Goal: Task Accomplishment & Management: Manage account settings

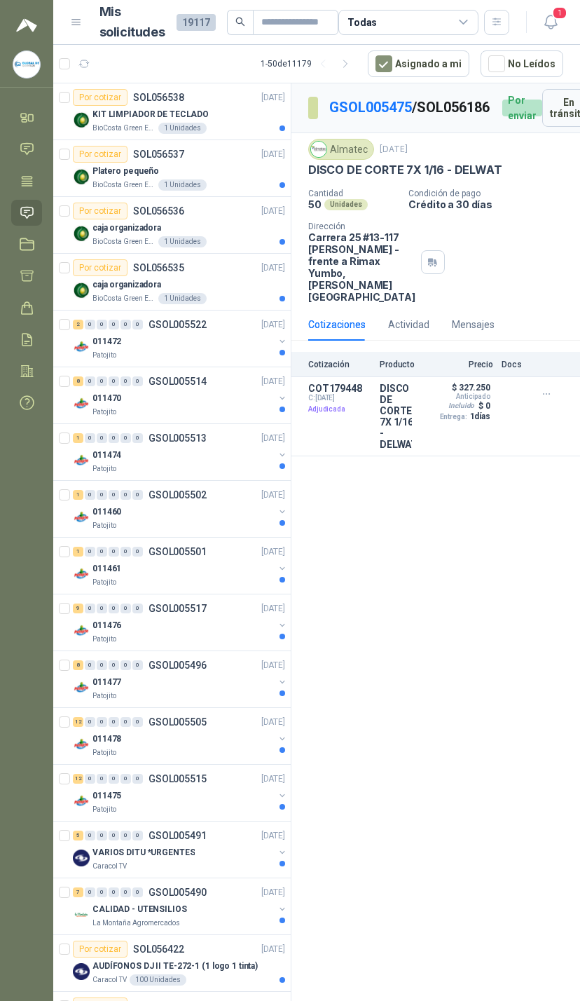
scroll to position [26, 183]
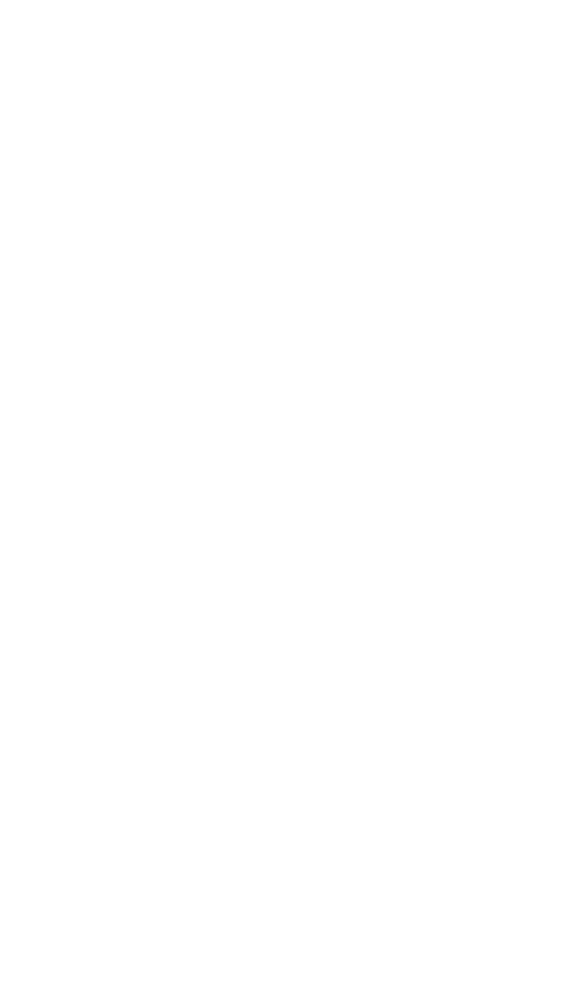
scroll to position [0, 183]
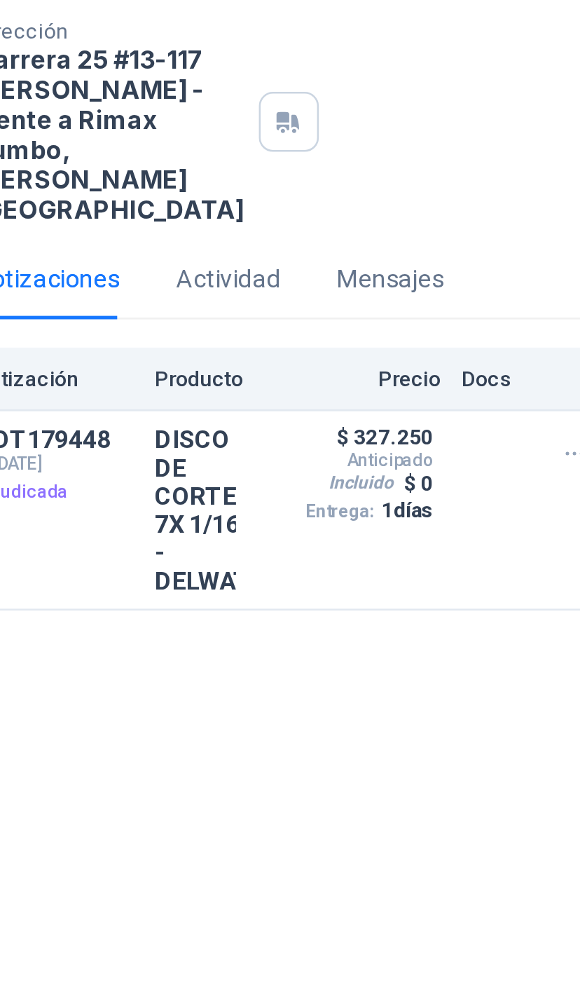
click at [0, 0] on button "Detalles" at bounding box center [0, 0] width 0 height 0
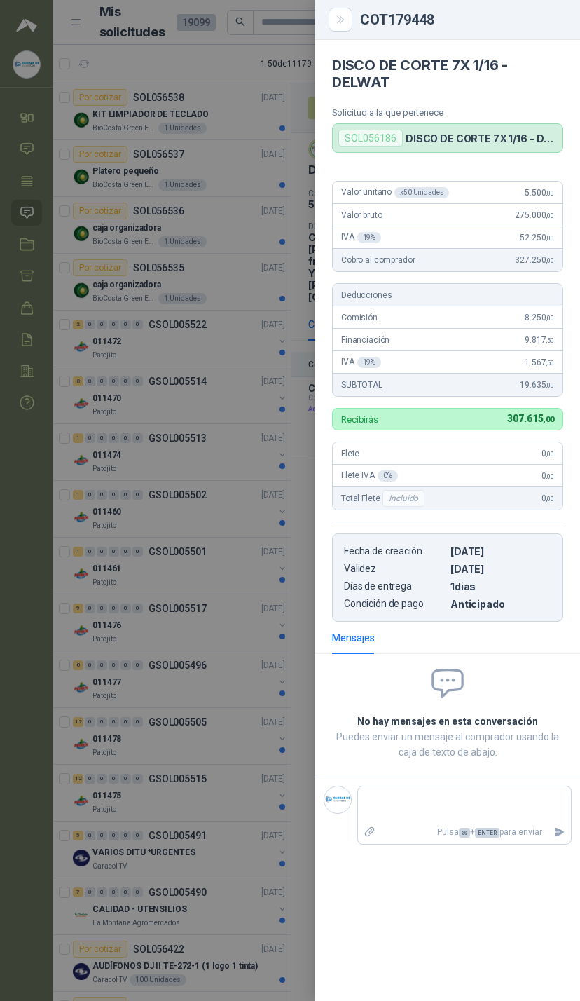
click at [245, 254] on div at bounding box center [290, 500] width 580 height 1001
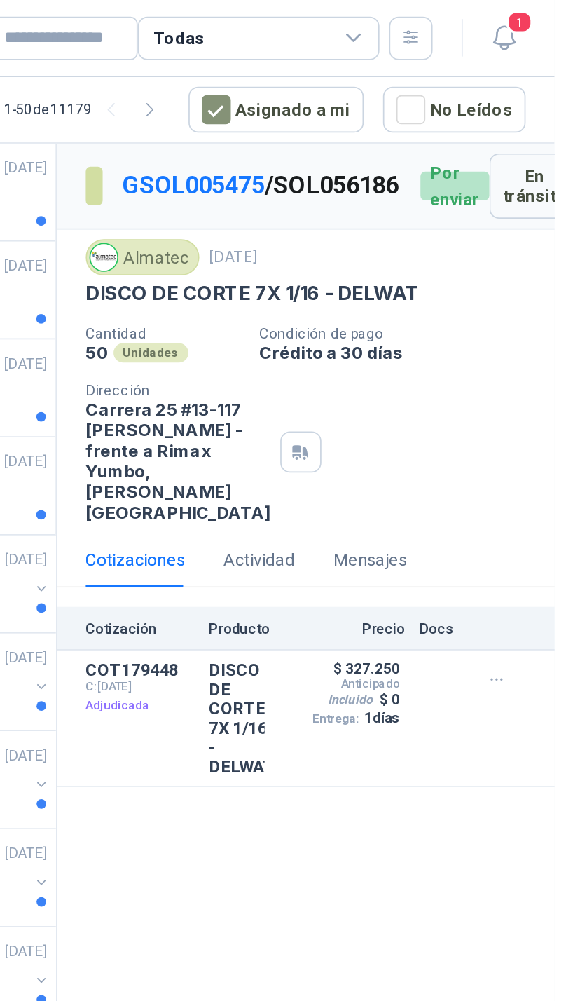
scroll to position [0, 0]
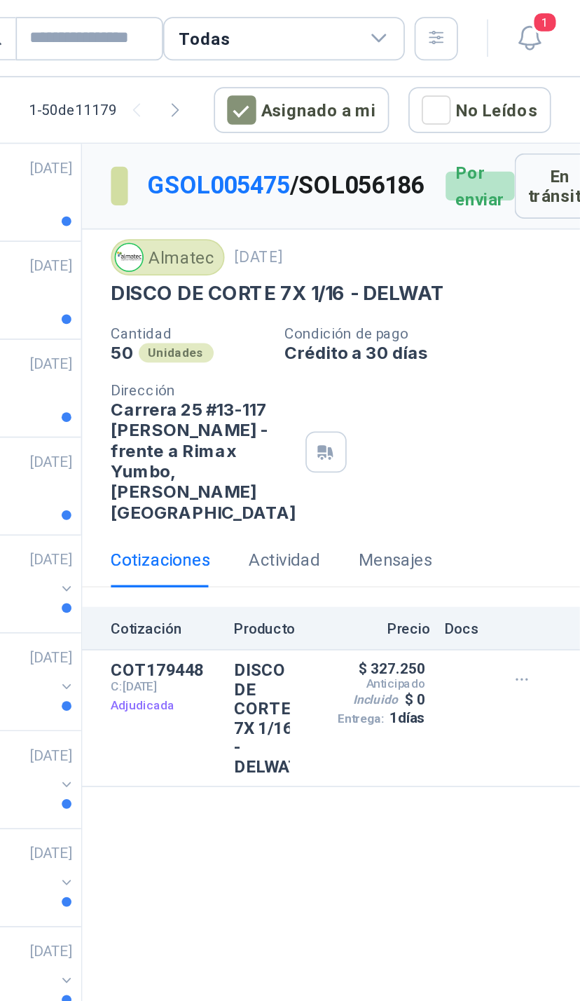
click at [552, 15] on span "1" at bounding box center [559, 12] width 15 height 13
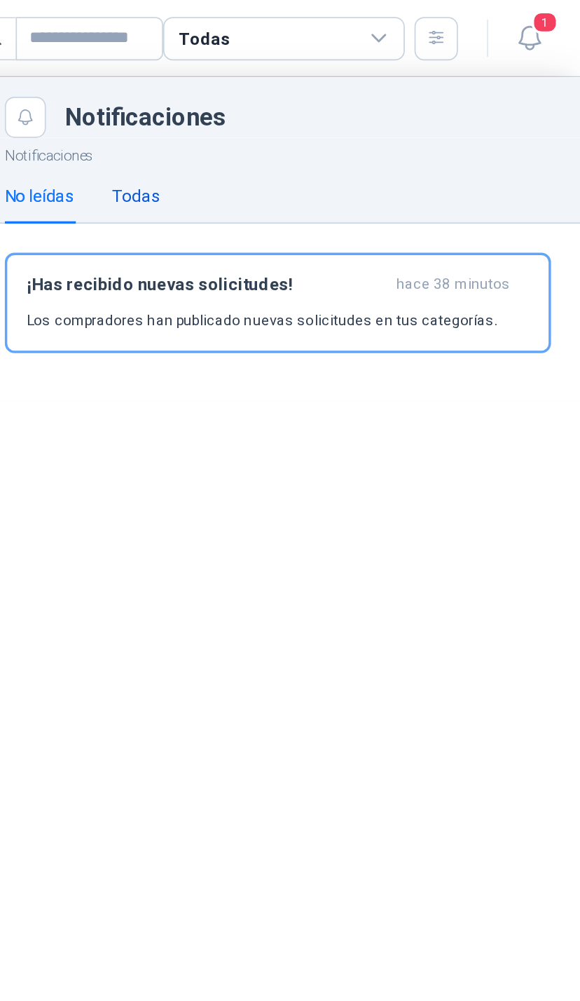
click at [309, 120] on div "Todas" at bounding box center [322, 113] width 27 height 15
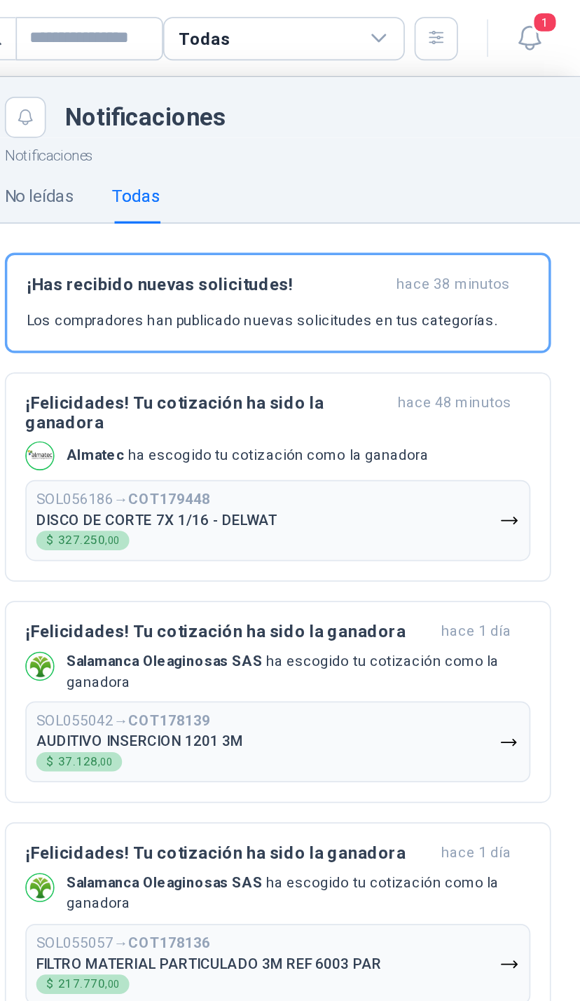
click at [286, 174] on div "¡Has recibido nuevas solicitudes! hace 38 minutos Los compradores han publicado…" at bounding box center [405, 175] width 292 height 33
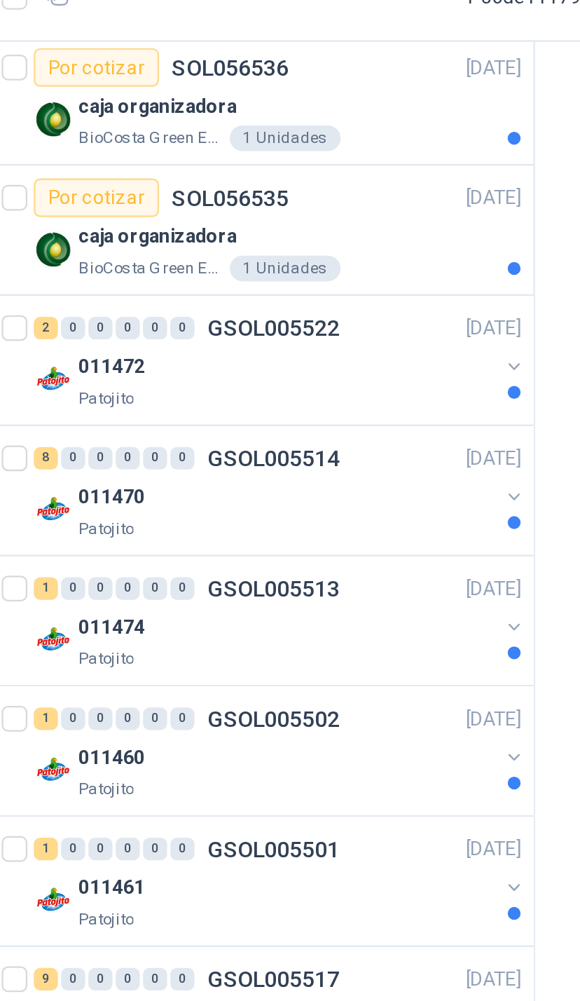
scroll to position [122, 0]
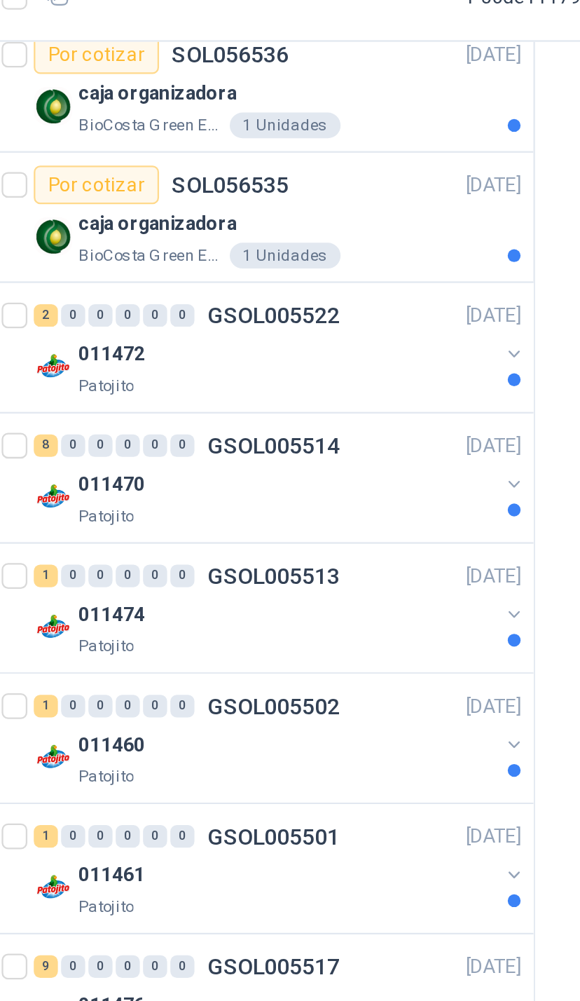
click at [277, 214] on button "button" at bounding box center [282, 219] width 11 height 11
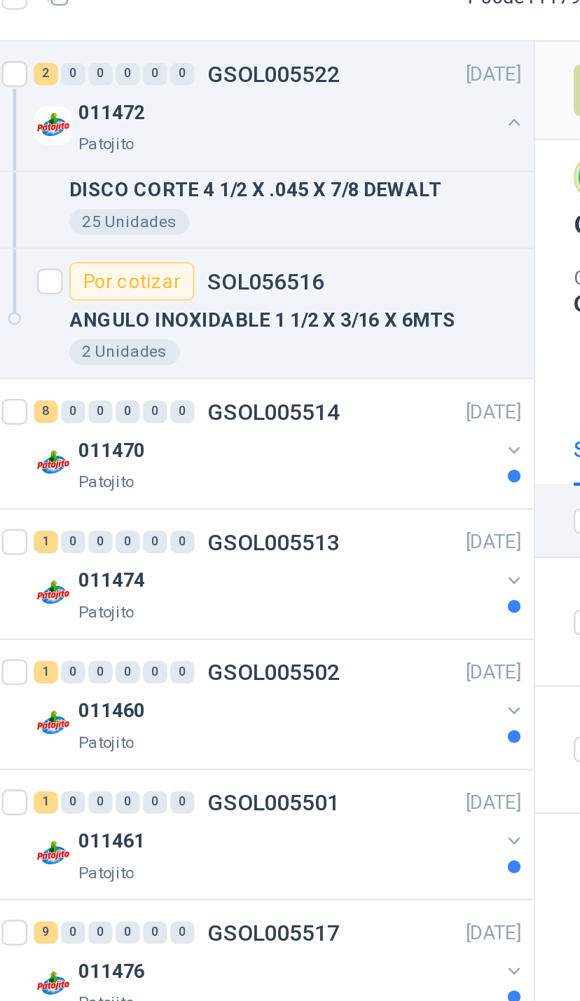
scroll to position [258, 0]
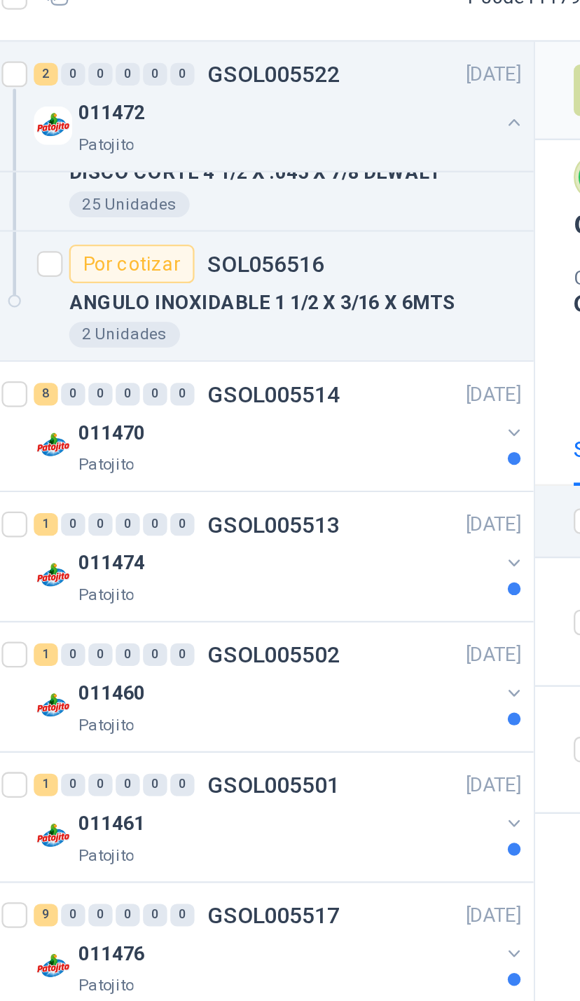
click at [277, 248] on button "button" at bounding box center [282, 253] width 11 height 11
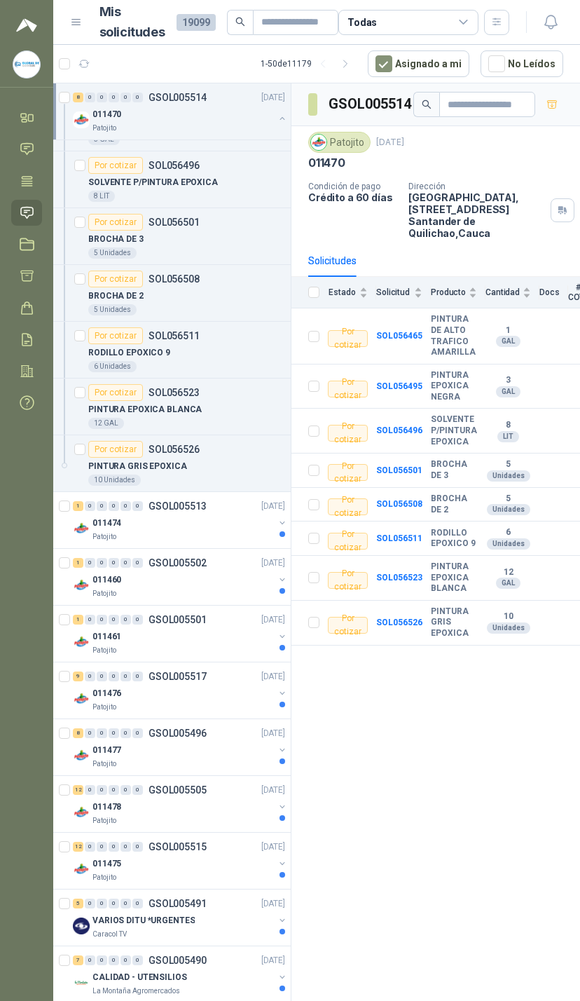
scroll to position [486, 0]
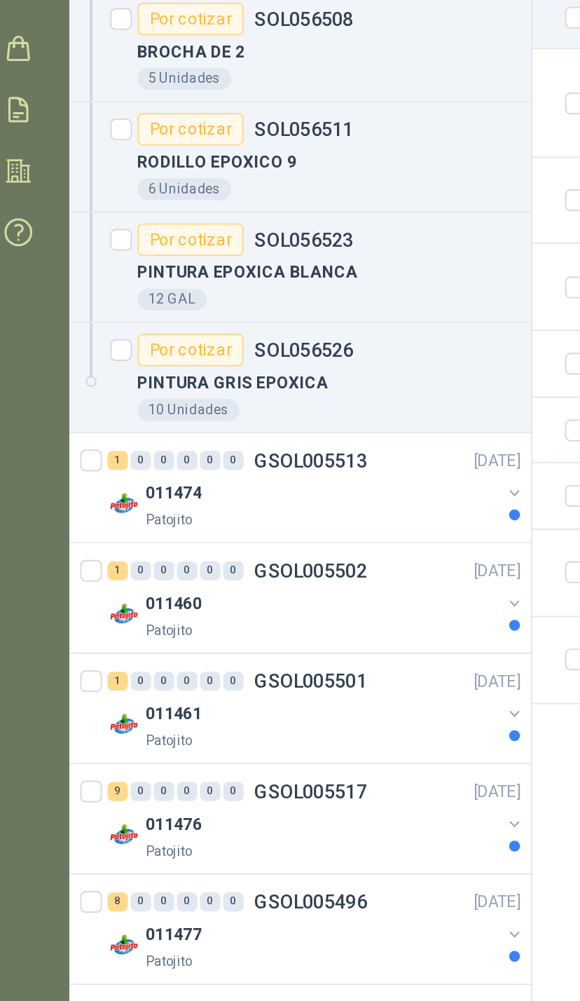
click at [253, 529] on div "011474" at bounding box center [184, 537] width 182 height 17
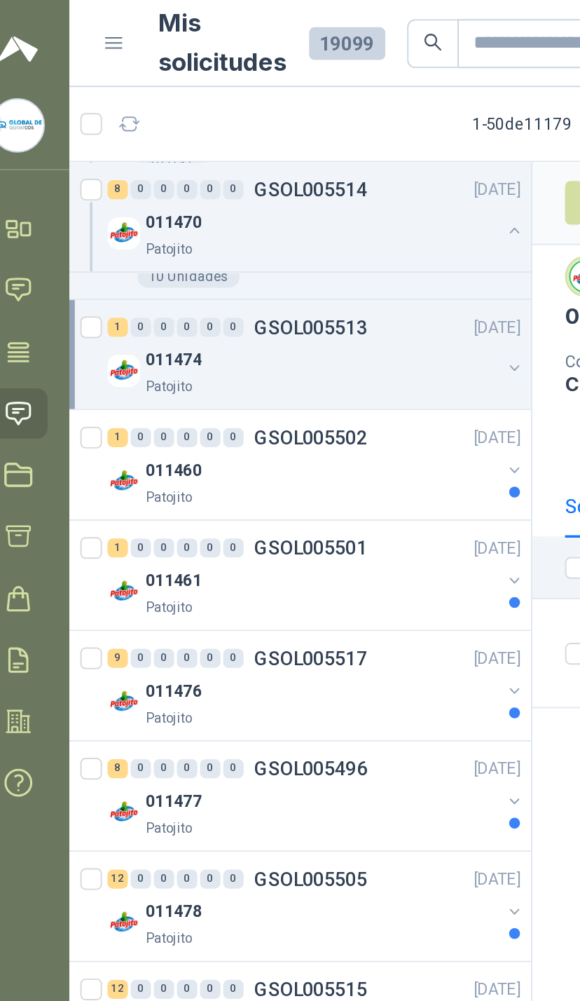
scroll to position [839, 0]
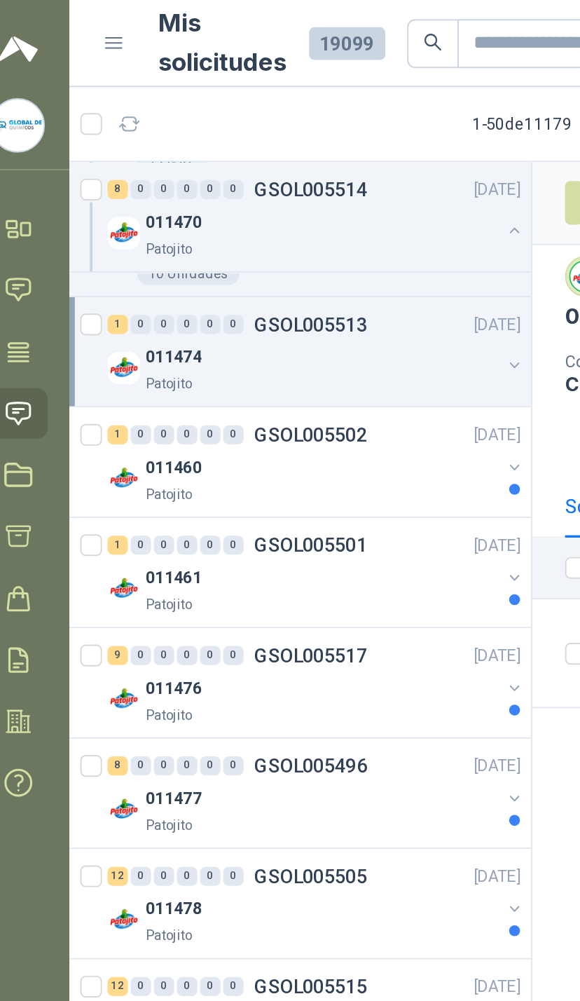
click at [277, 186] on button "button" at bounding box center [282, 187] width 11 height 11
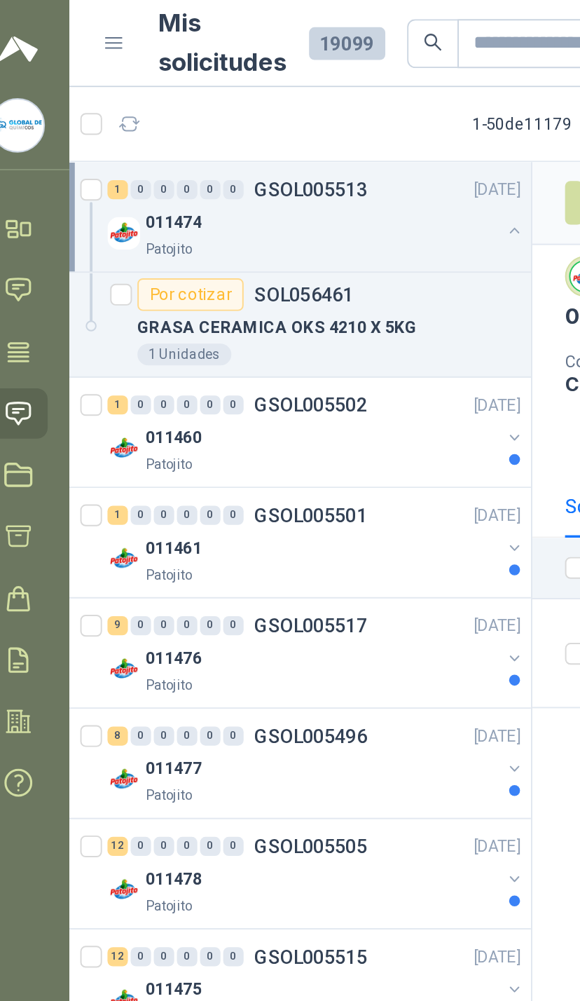
scroll to position [918, 0]
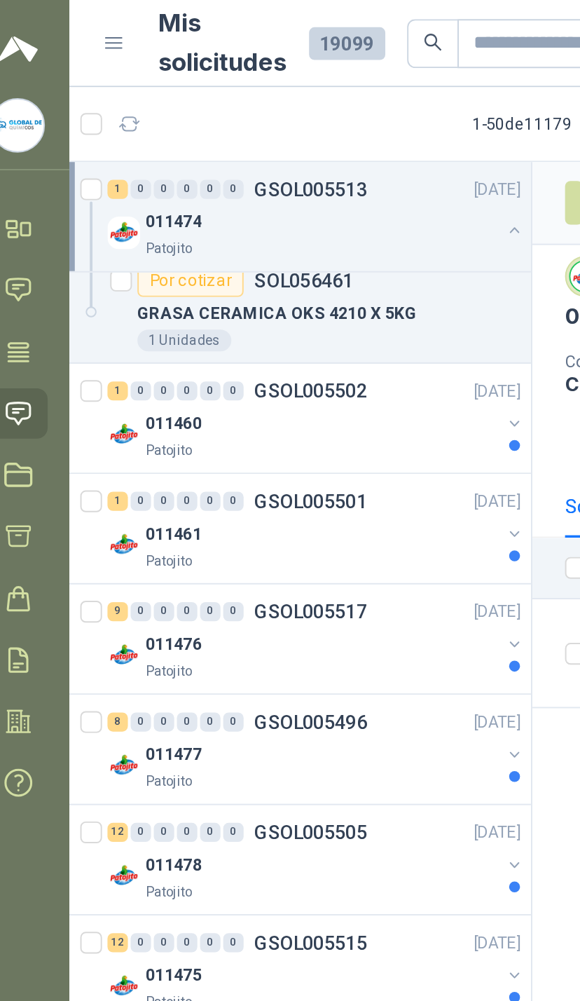
click at [277, 222] on button "button" at bounding box center [282, 217] width 11 height 11
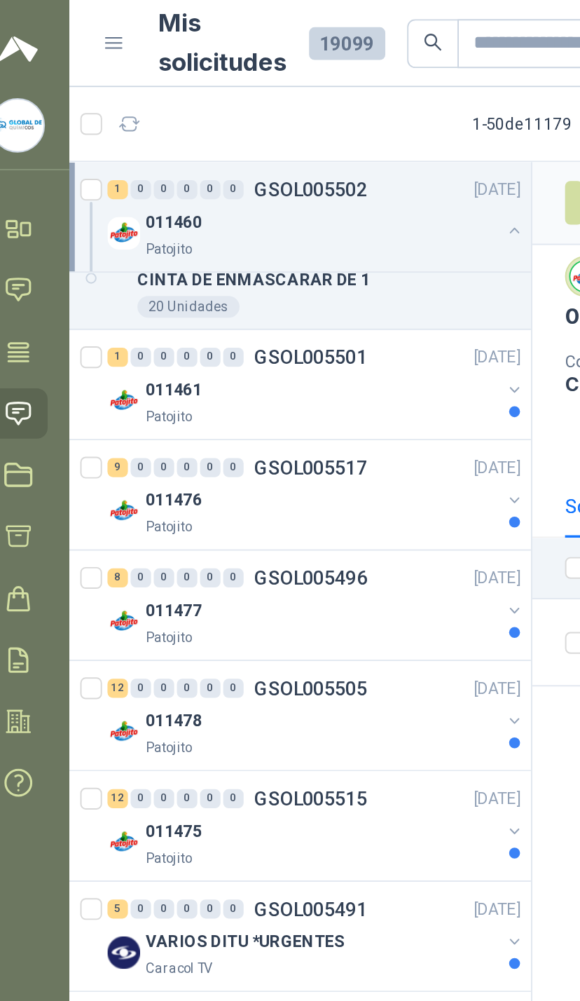
scroll to position [1053, 0]
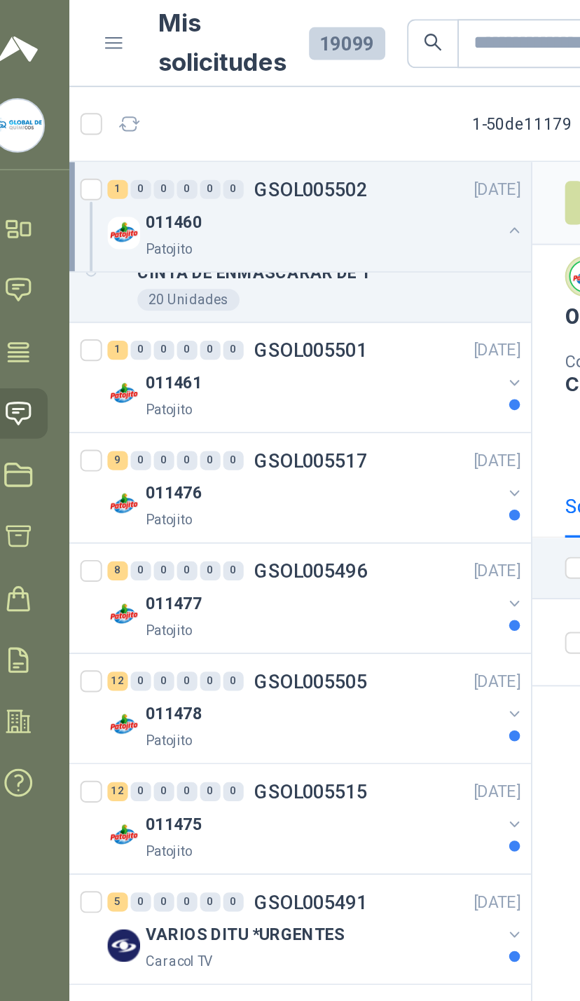
click at [277, 203] on div at bounding box center [282, 202] width 11 height 22
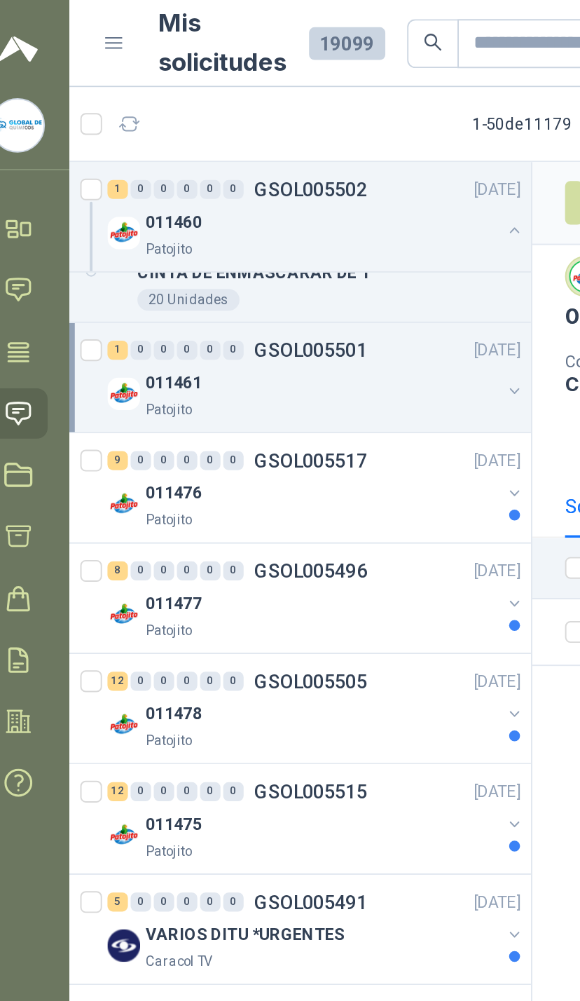
click at [277, 196] on button "button" at bounding box center [282, 201] width 11 height 11
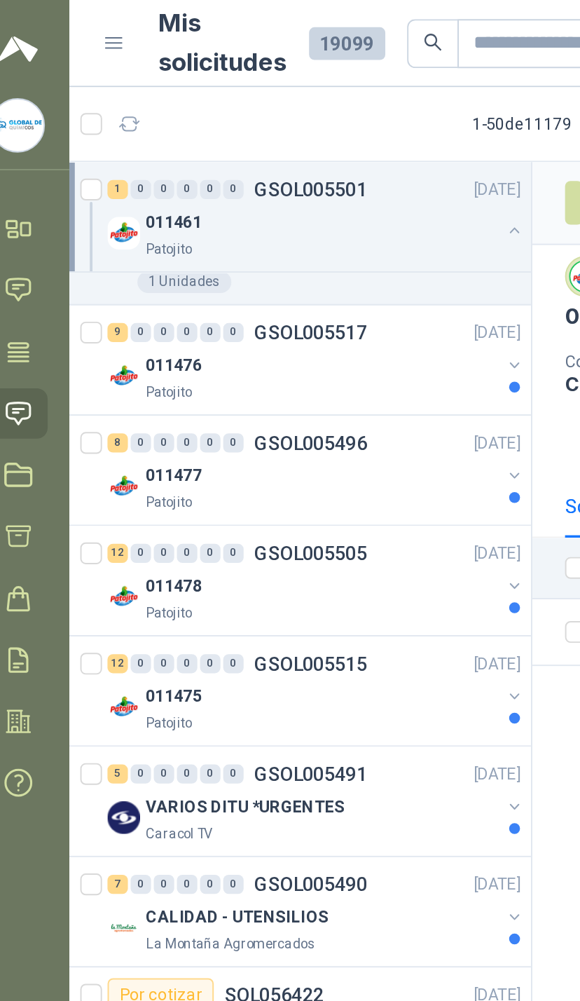
scroll to position [1178, 0]
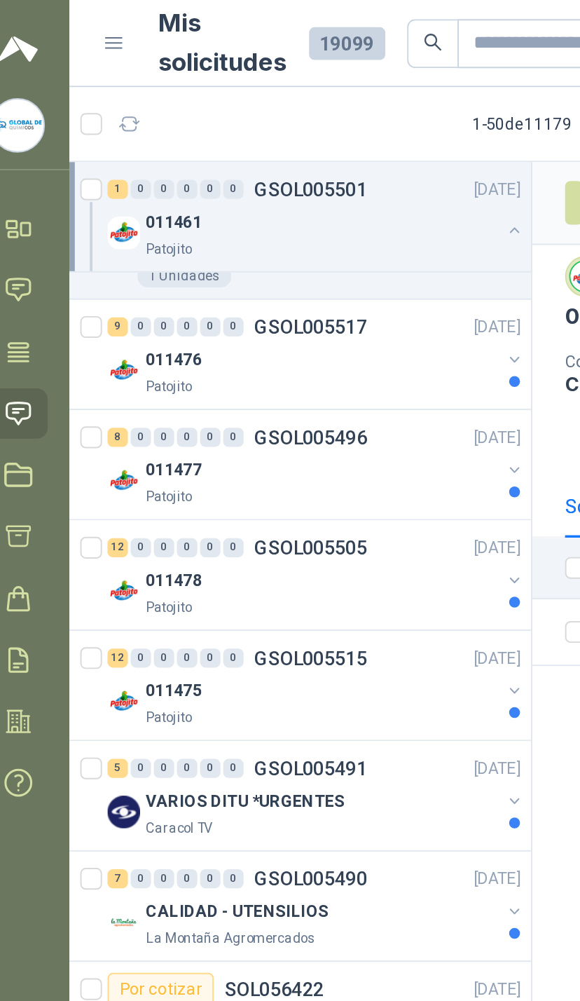
click at [277, 192] on div at bounding box center [282, 190] width 11 height 22
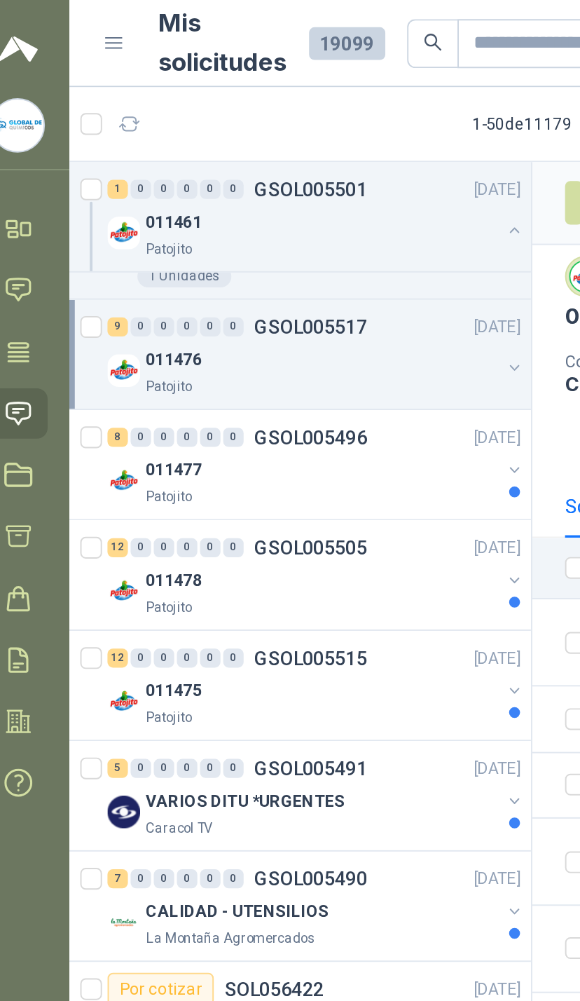
click at [277, 189] on button "button" at bounding box center [282, 189] width 11 height 11
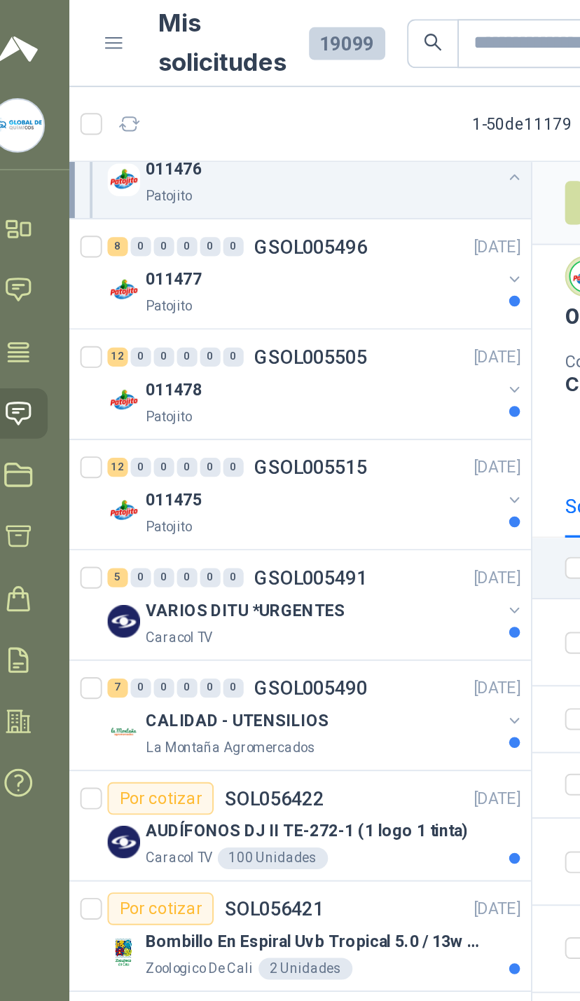
scroll to position [1790, 0]
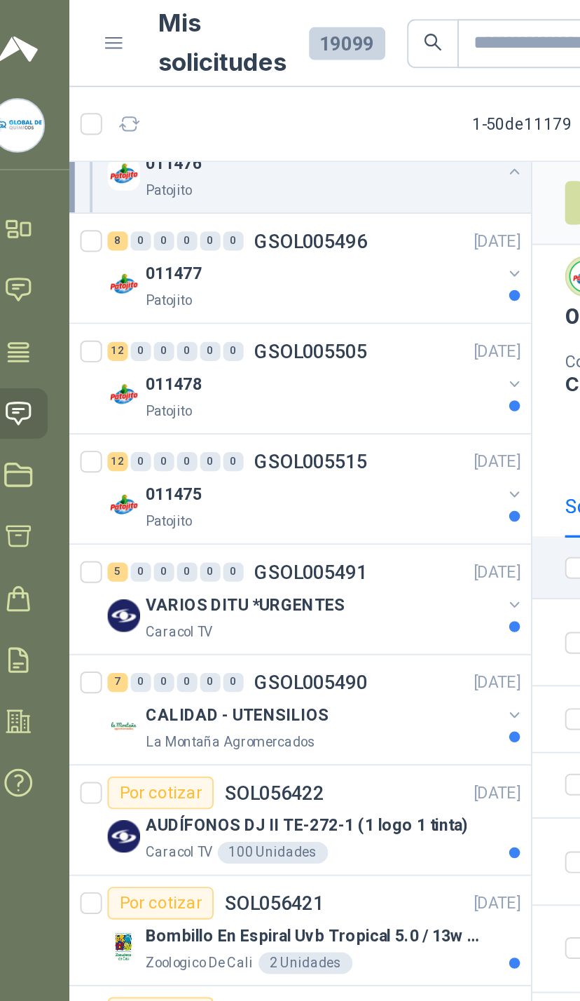
click at [258, 258] on div "011475 Patojito" at bounding box center [180, 260] width 215 height 28
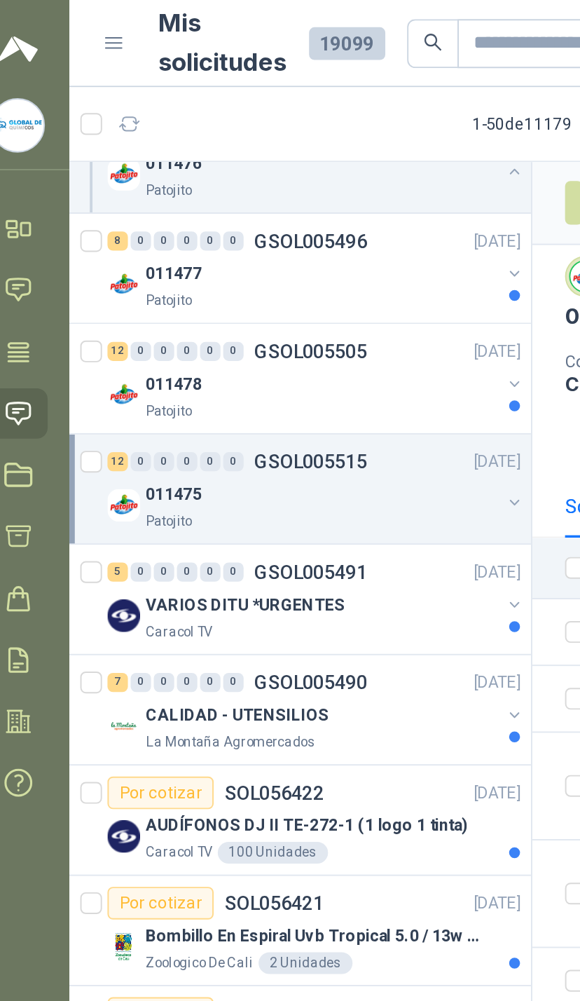
click at [277, 253] on button "button" at bounding box center [282, 258] width 11 height 11
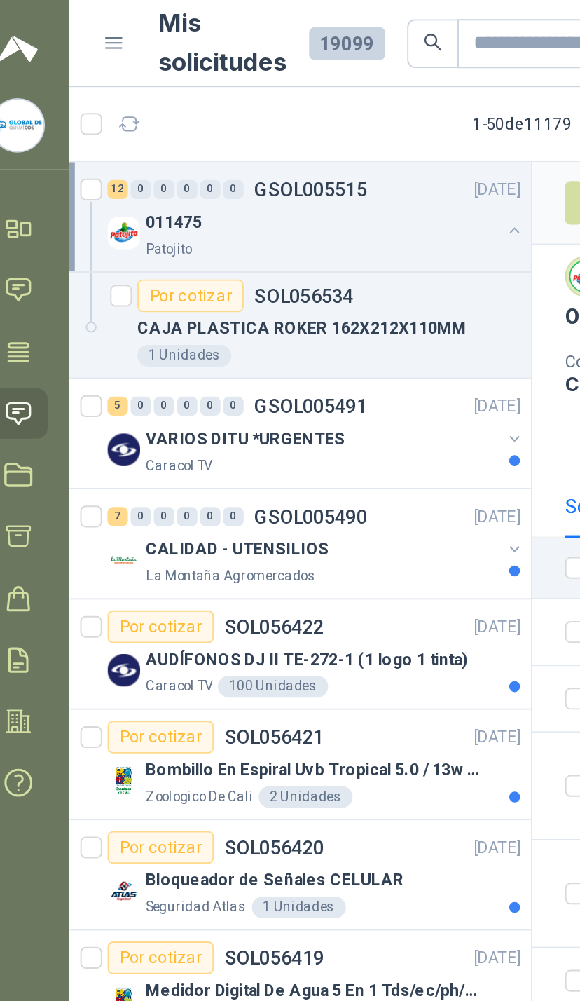
scroll to position [2558, 0]
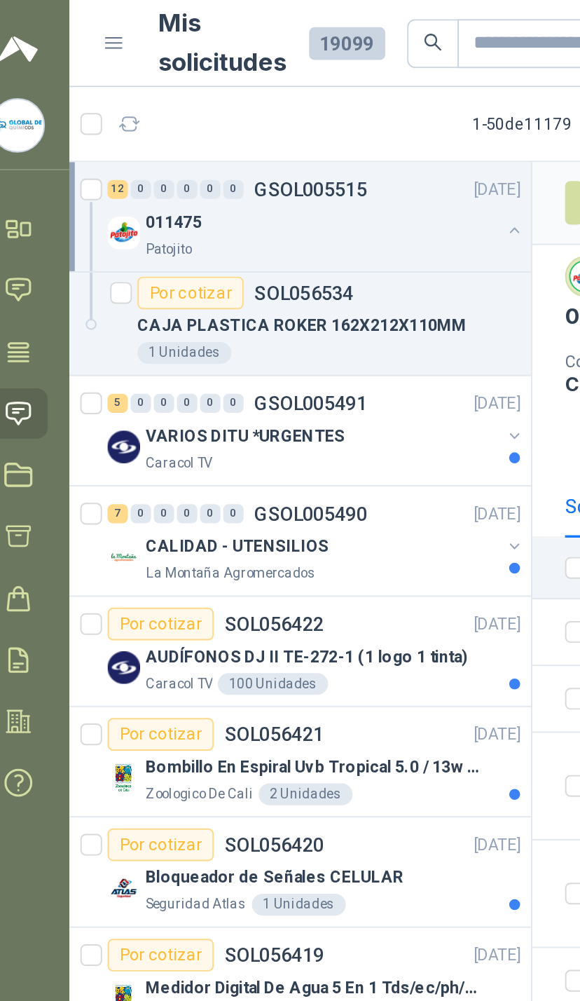
click at [277, 279] on button "button" at bounding box center [282, 280] width 11 height 11
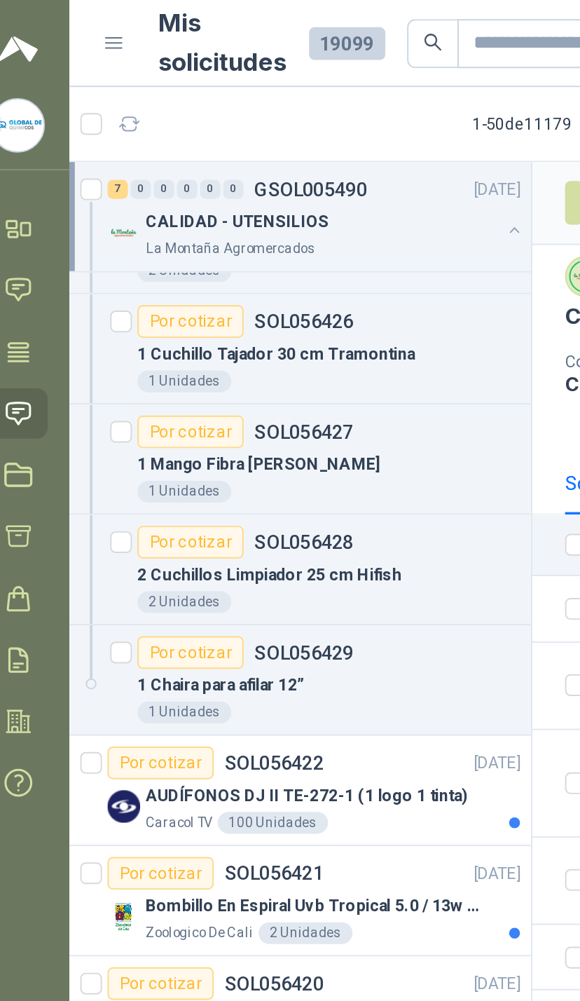
scroll to position [2964, 0]
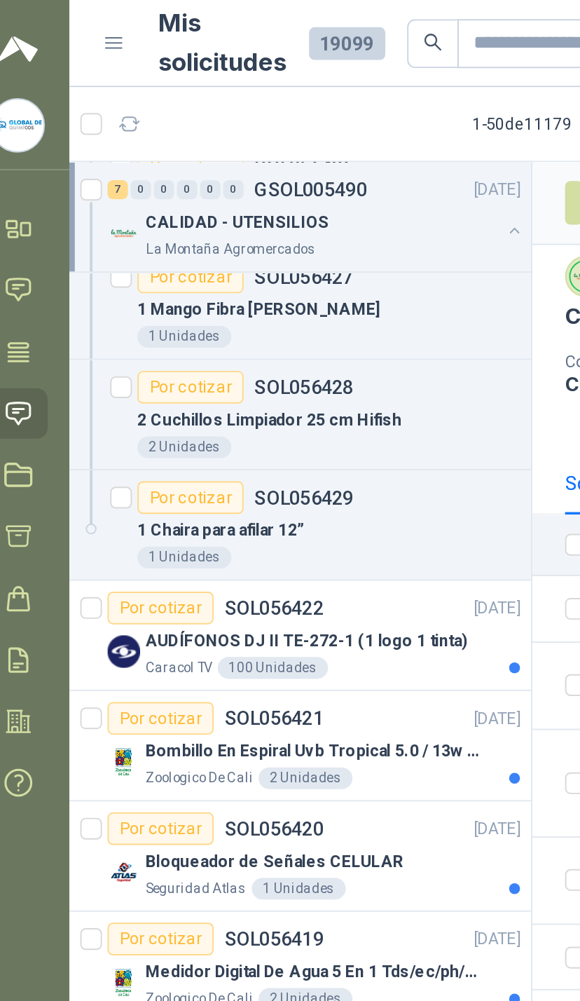
click at [239, 153] on div "1 Mango Fibra [PERSON_NAME]" at bounding box center [186, 159] width 197 height 17
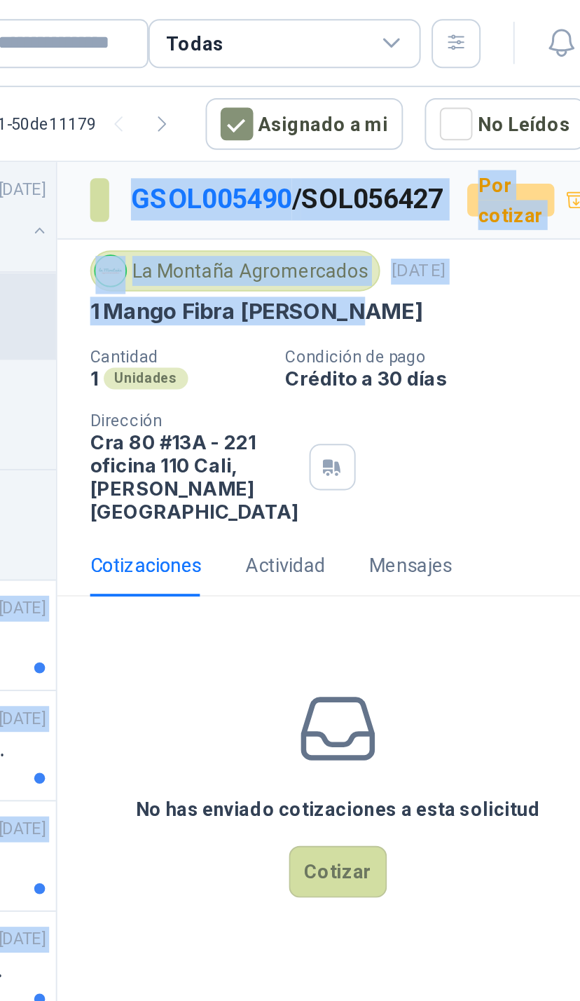
click at [308, 198] on div "La Montaña Agromercados [DATE] 1 Mango Fibra [PERSON_NAME] Cantidad 1 Unidades …" at bounding box center [435, 199] width 255 height 140
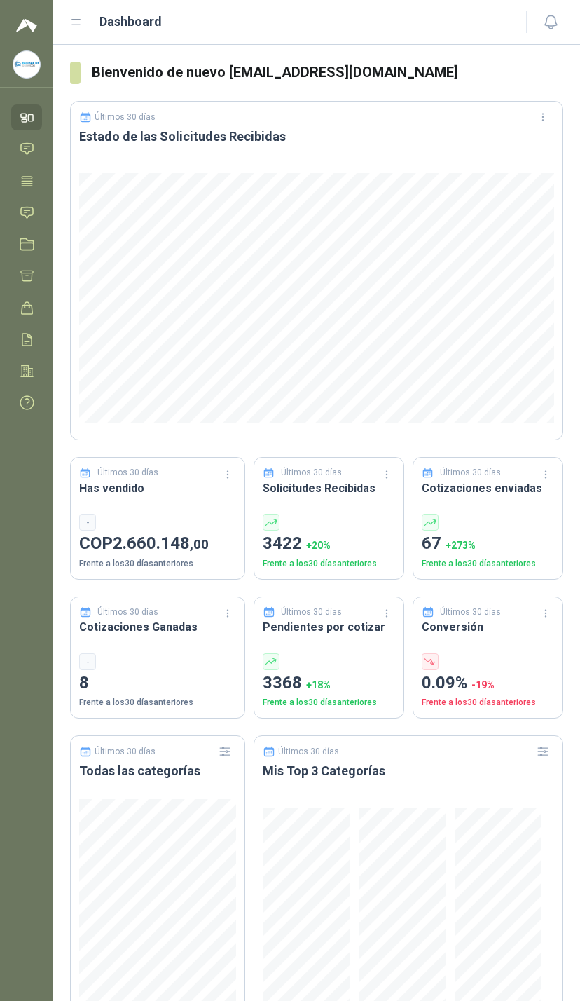
click at [36, 209] on link "Solicitudes" at bounding box center [26, 213] width 31 height 26
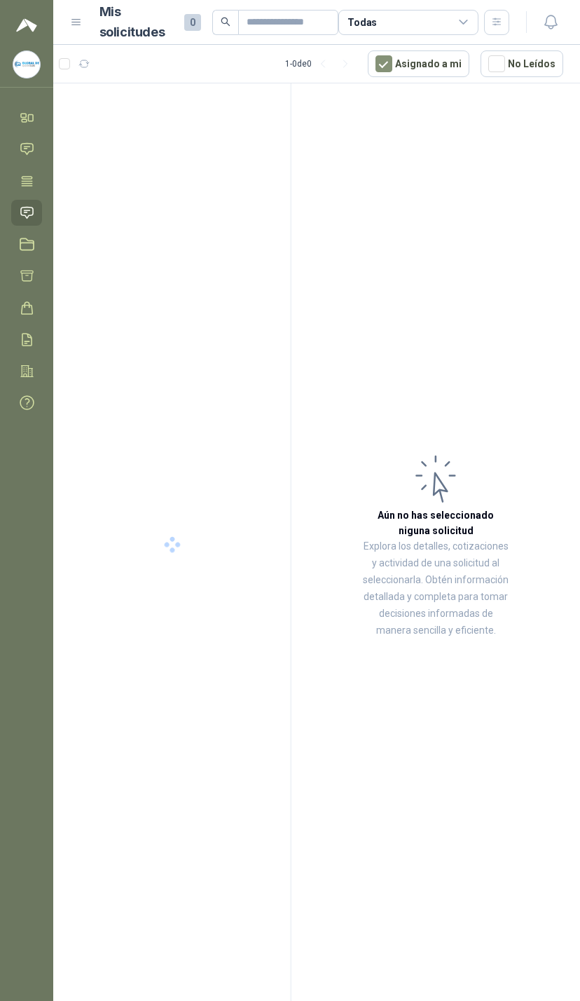
click at [461, 21] on icon at bounding box center [464, 22] width 8 height 4
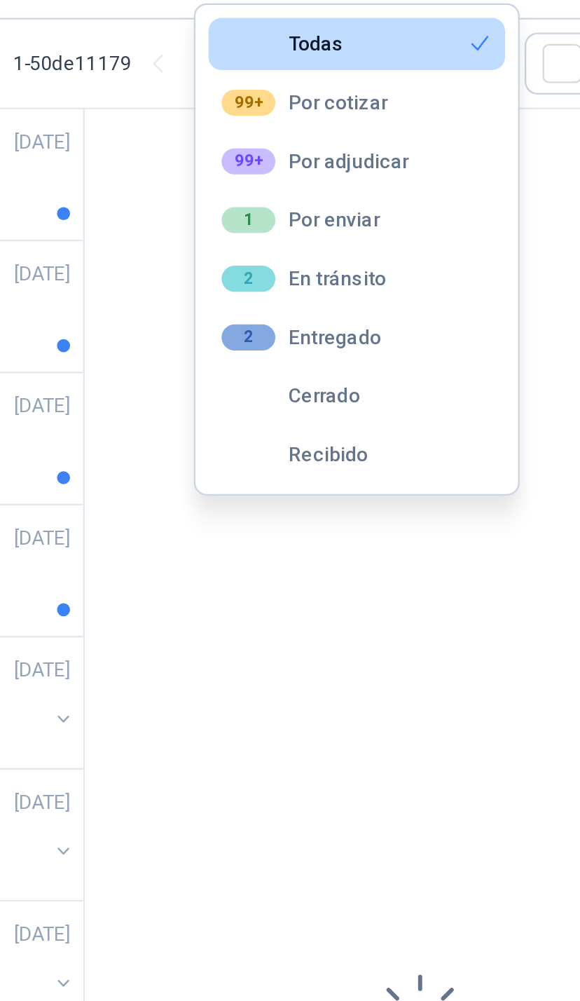
click at [345, 95] on button "99+ Por adjudicar" at bounding box center [409, 106] width 128 height 22
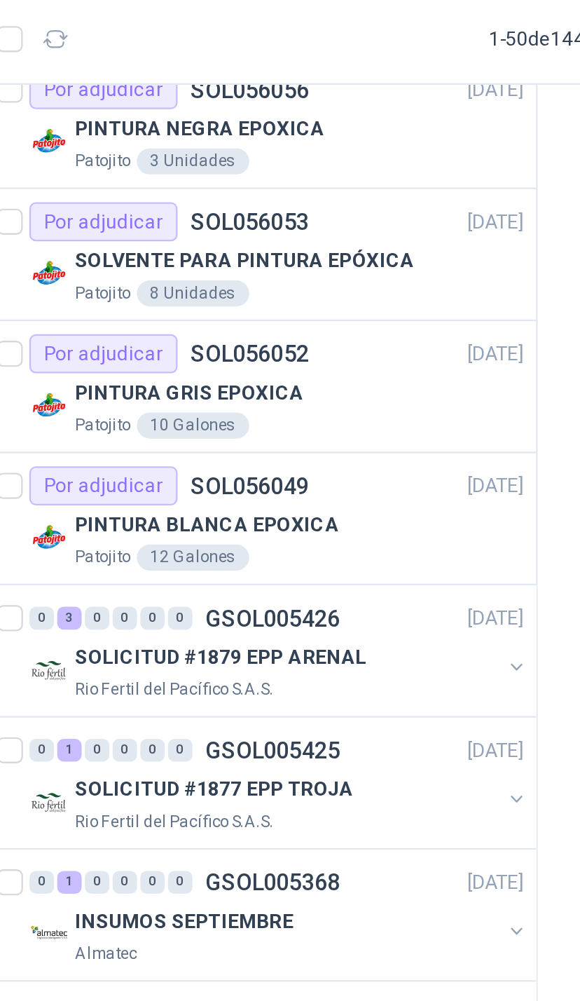
scroll to position [126, 0]
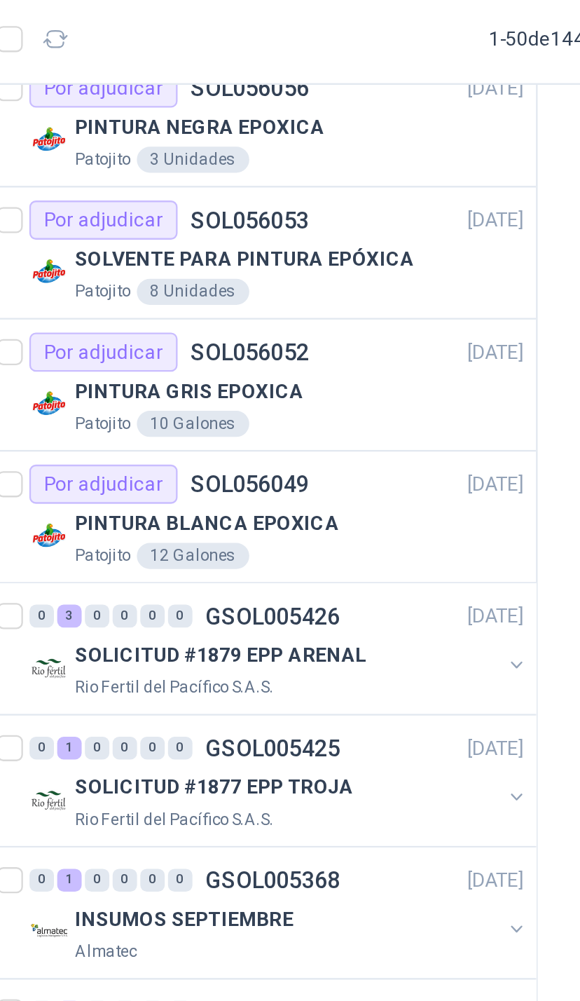
click at [277, 441] on button "button" at bounding box center [282, 446] width 11 height 11
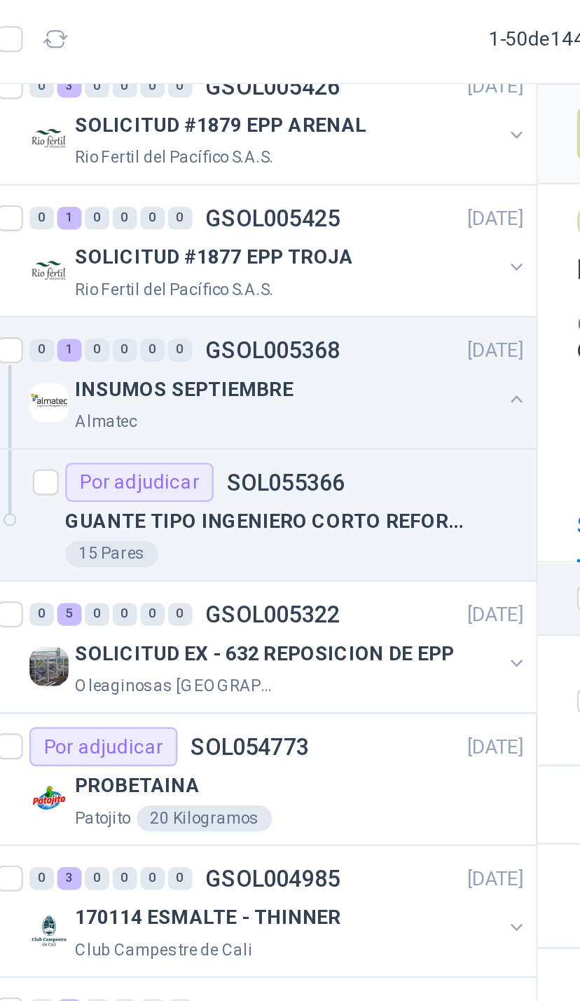
scroll to position [359, 0]
